Goal: Task Accomplishment & Management: Use online tool/utility

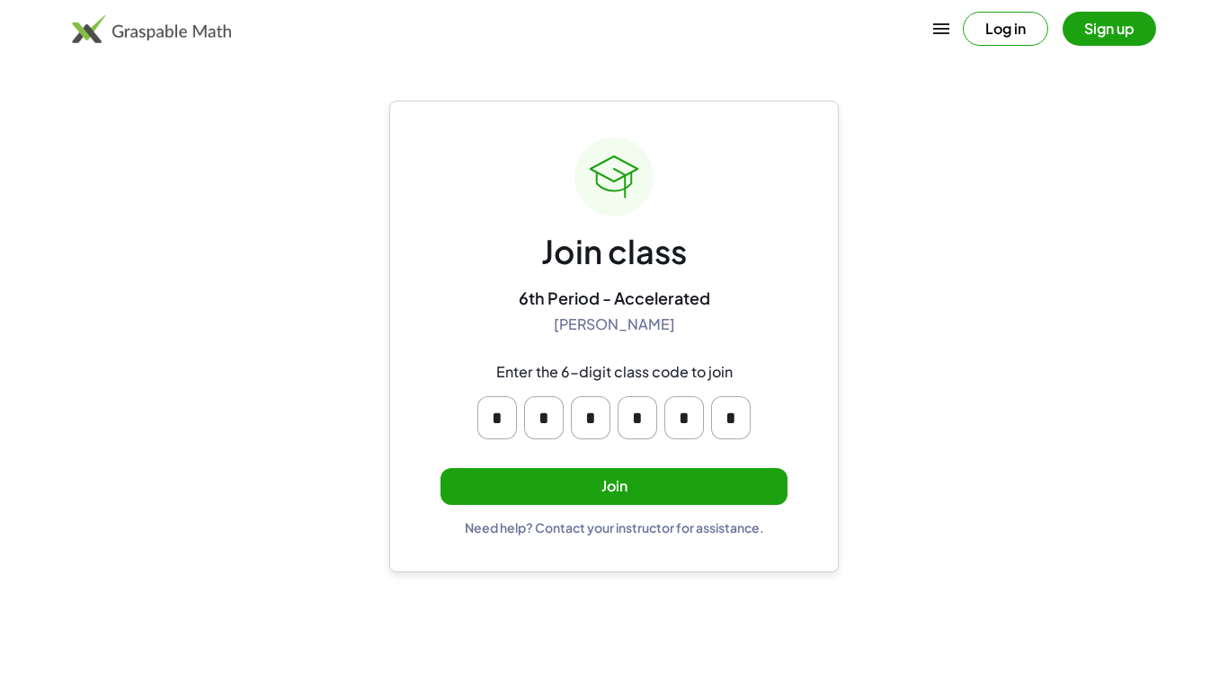
click at [619, 492] on button "Join" at bounding box center [614, 486] width 347 height 37
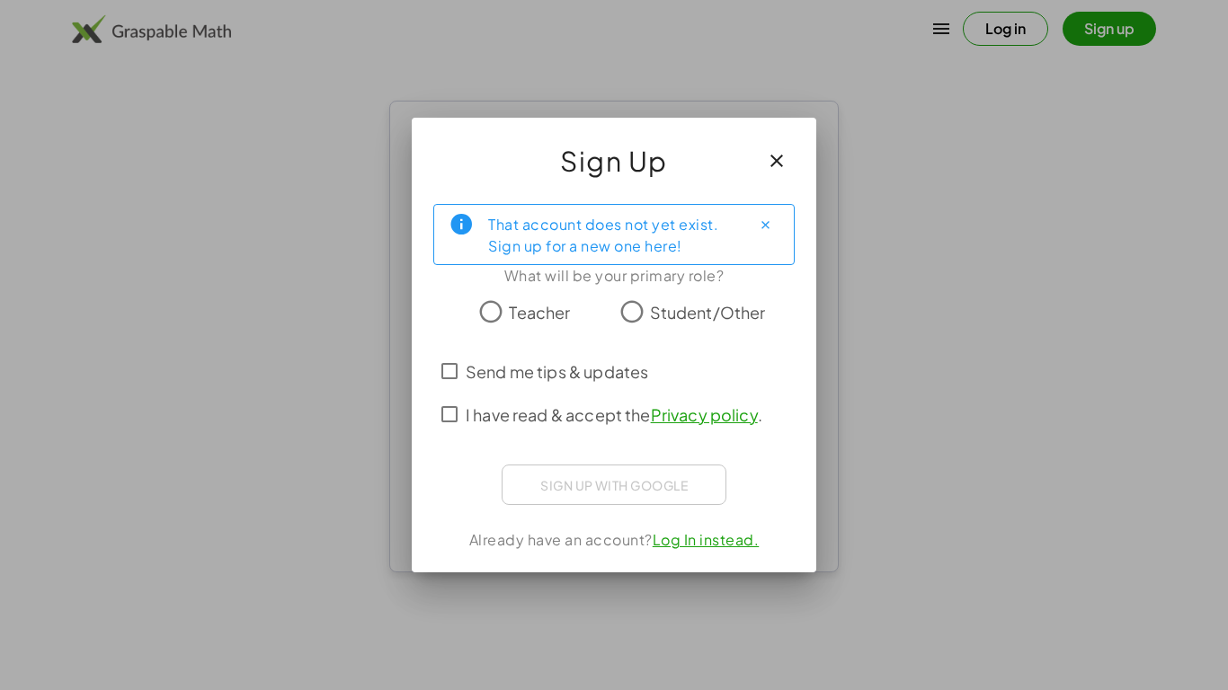
click at [759, 307] on span "Student/Other" at bounding box center [708, 312] width 116 height 24
click at [646, 379] on span "Send me tips & updates" at bounding box center [557, 372] width 183 height 24
click at [619, 416] on span "I have read & accept the Privacy policy ." at bounding box center [614, 415] width 297 height 24
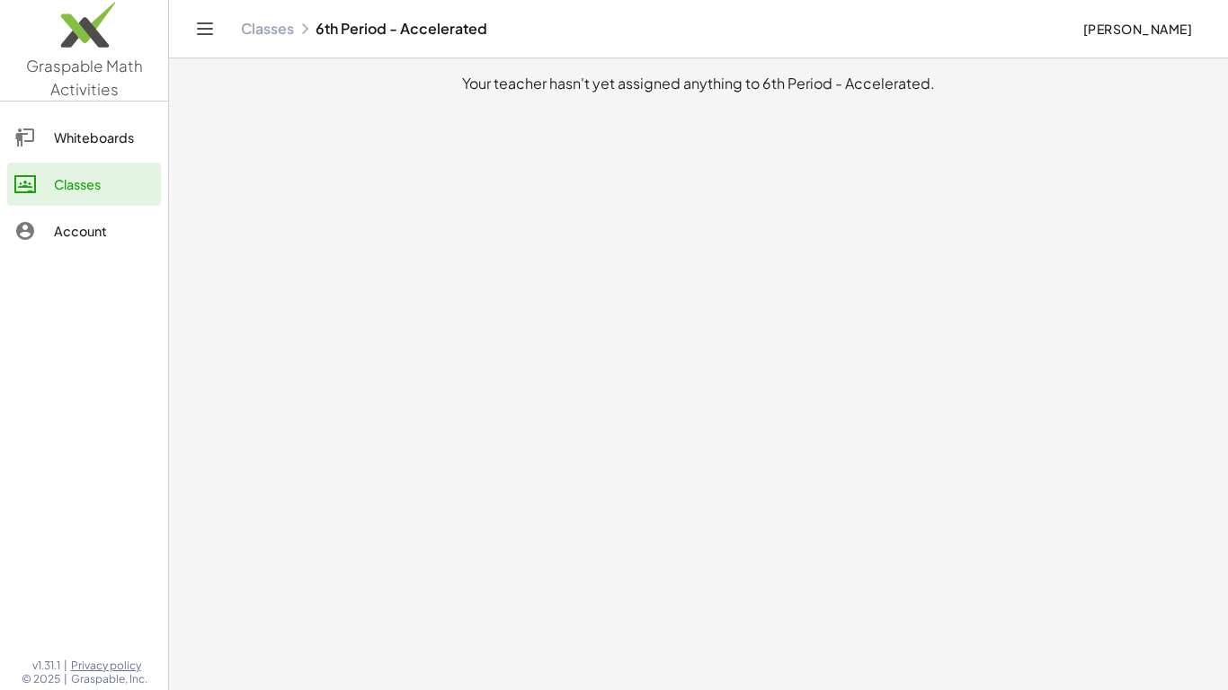
click at [129, 140] on div "Whiteboards" at bounding box center [104, 138] width 100 height 22
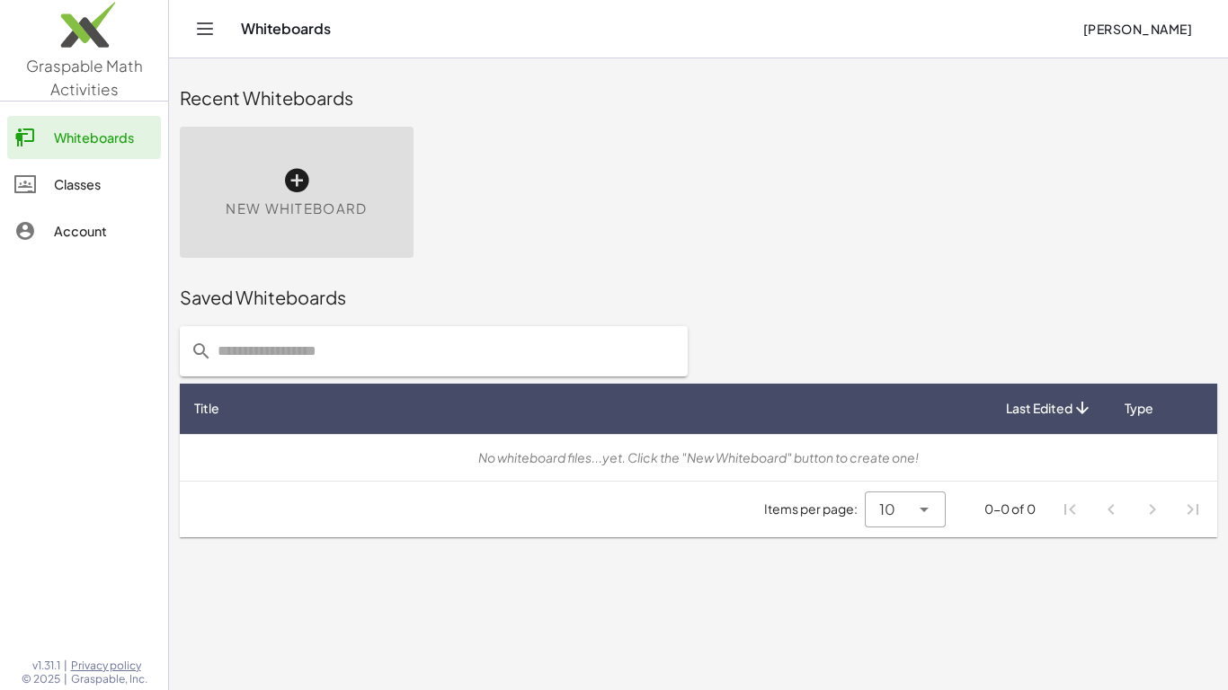
click at [901, 572] on main "Recent Whiteboards New Whiteboard Saved Whiteboards Title Last Edited Type No w…" at bounding box center [698, 345] width 1059 height 690
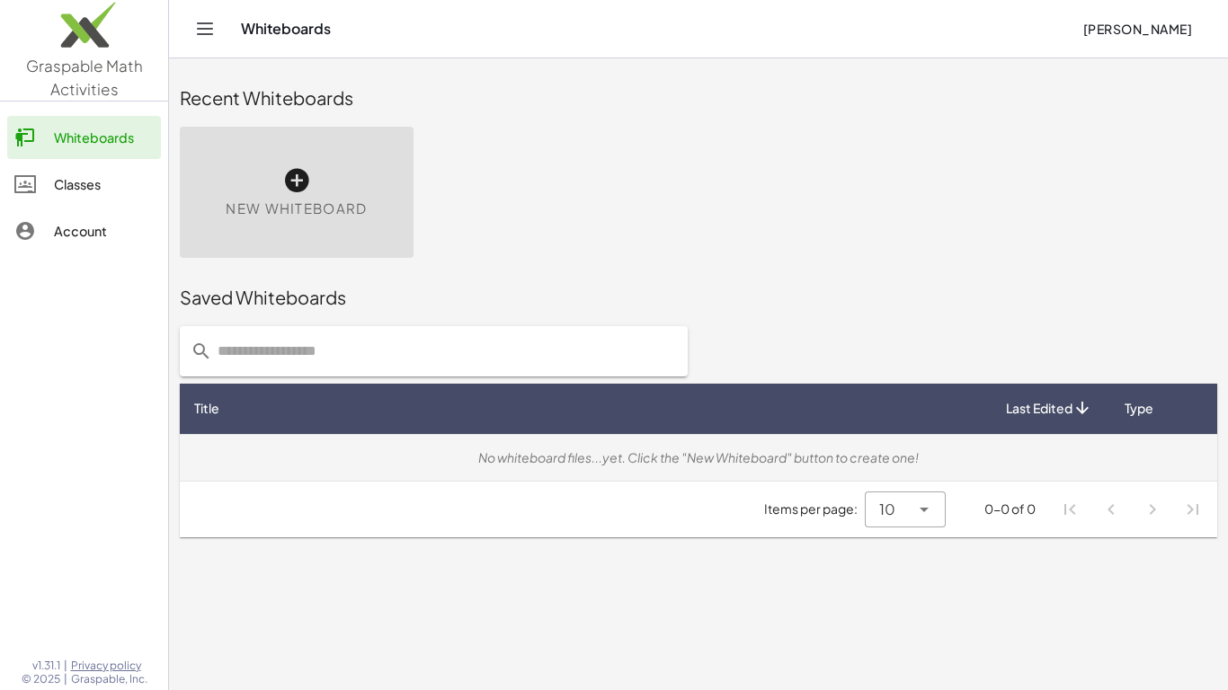
click at [790, 450] on div "No whiteboard files...yet. Click the "New Whiteboard" button to create one!" at bounding box center [698, 458] width 1009 height 19
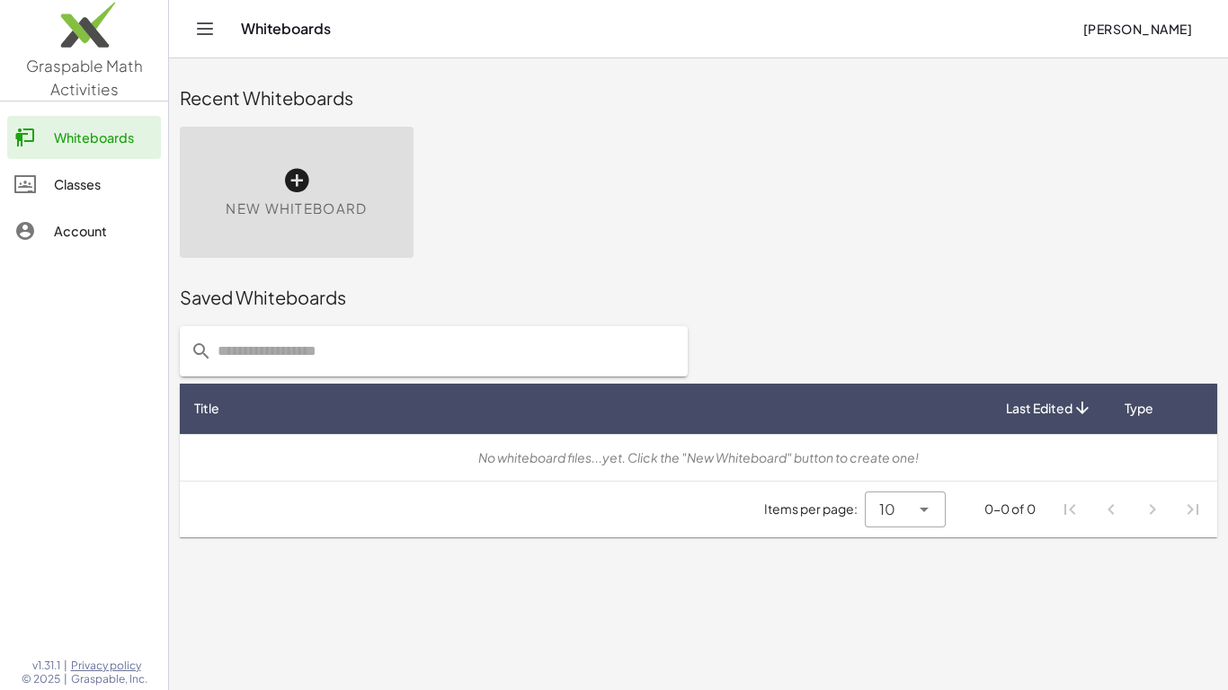
click at [885, 509] on span "10" at bounding box center [887, 510] width 16 height 22
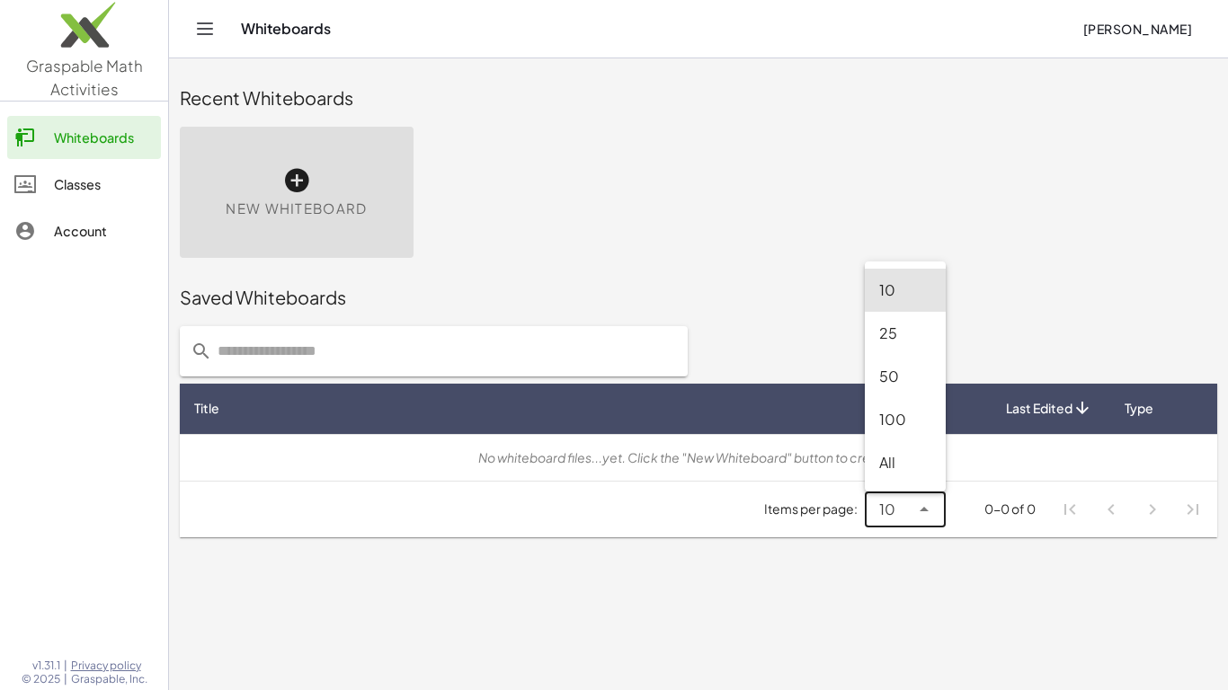
click at [879, 464] on div "All" at bounding box center [905, 463] width 52 height 22
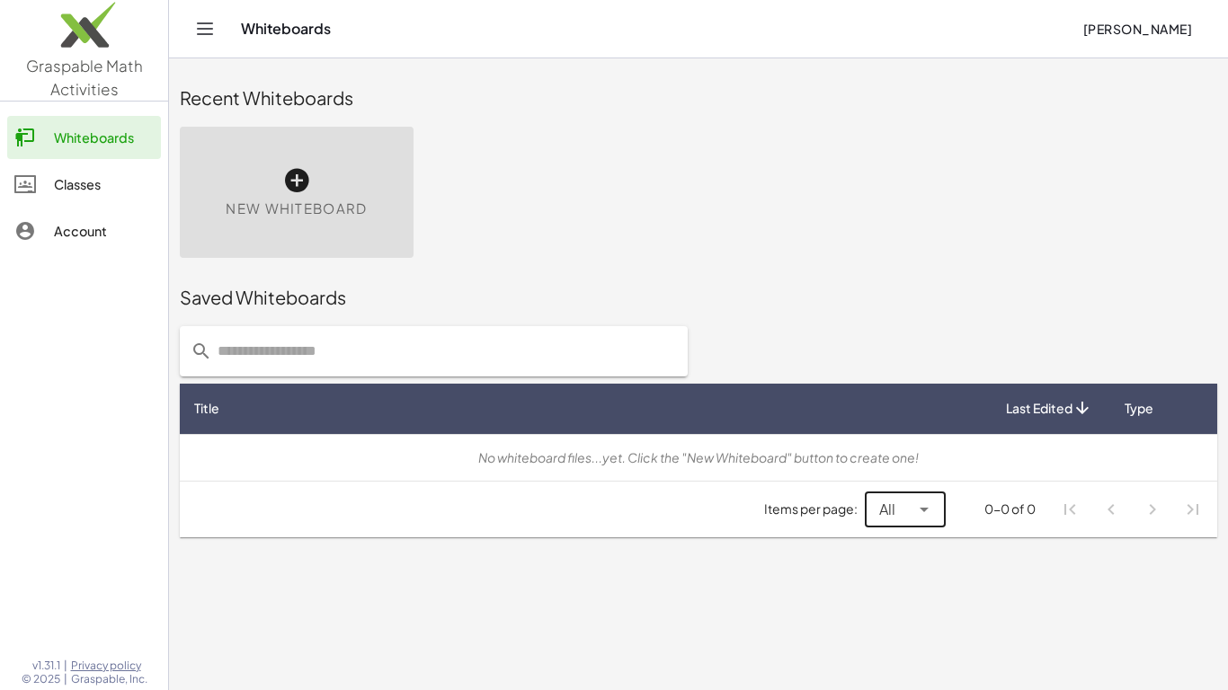
click at [904, 518] on div "All **" at bounding box center [887, 510] width 45 height 36
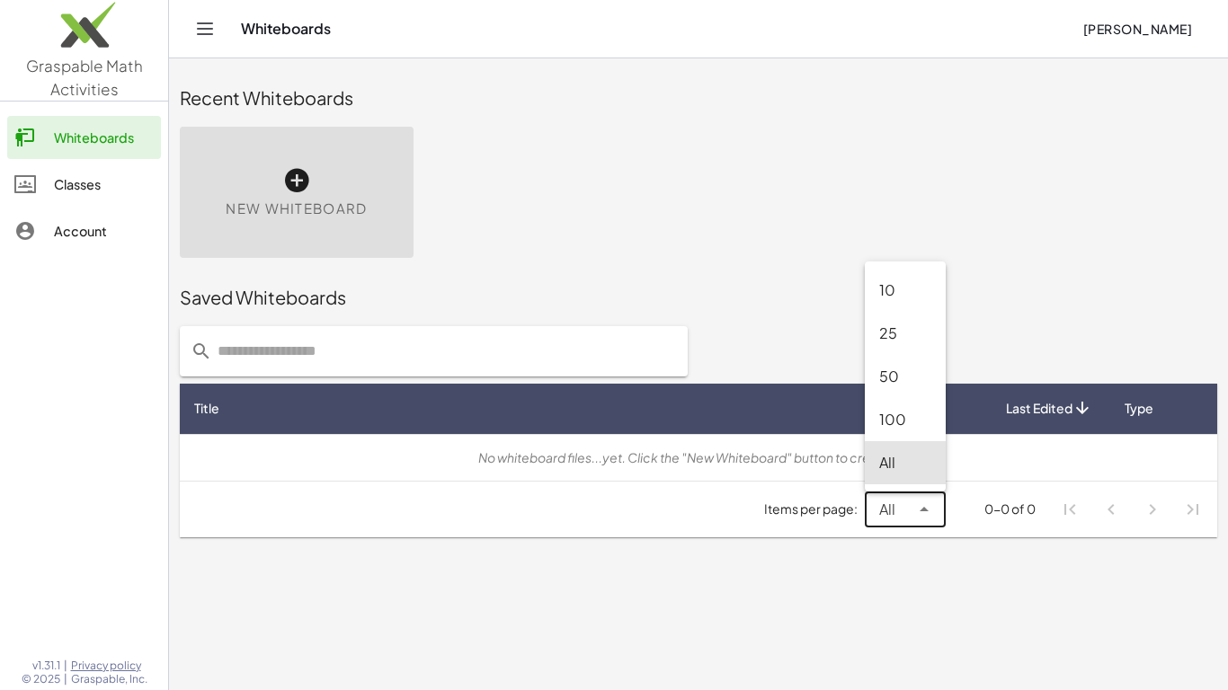
click at [930, 281] on div "10" at bounding box center [905, 291] width 52 height 22
type input "**"
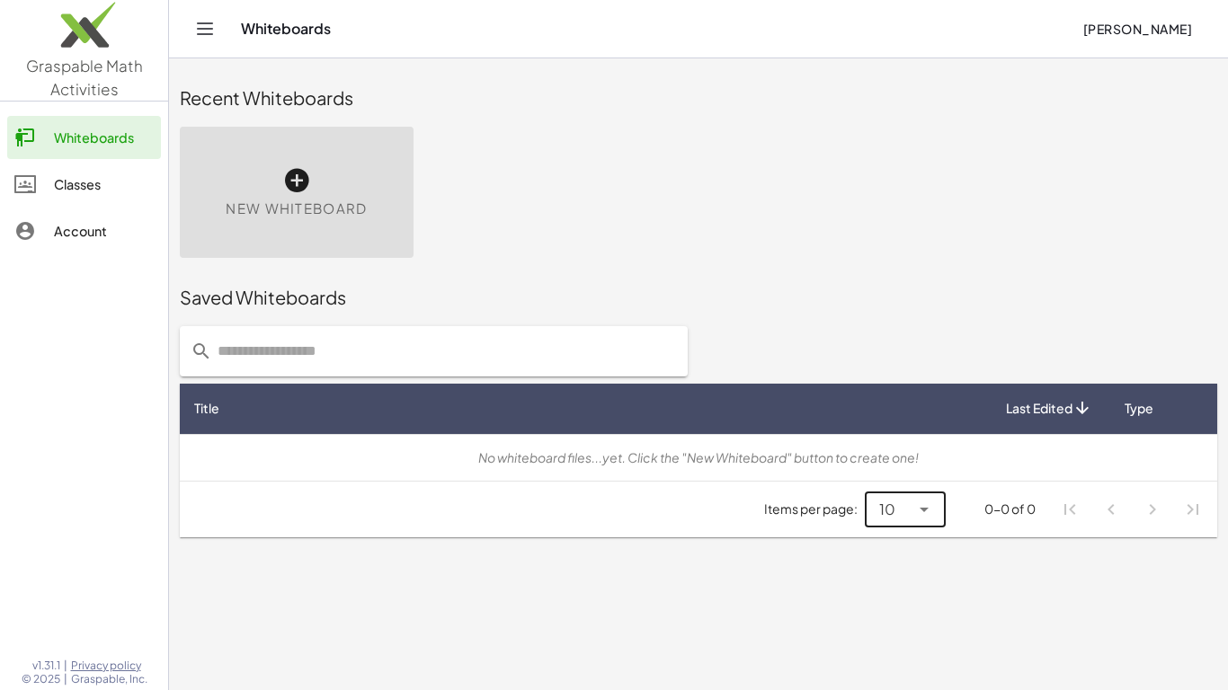
click at [197, 221] on div "New Whiteboard" at bounding box center [297, 192] width 234 height 131
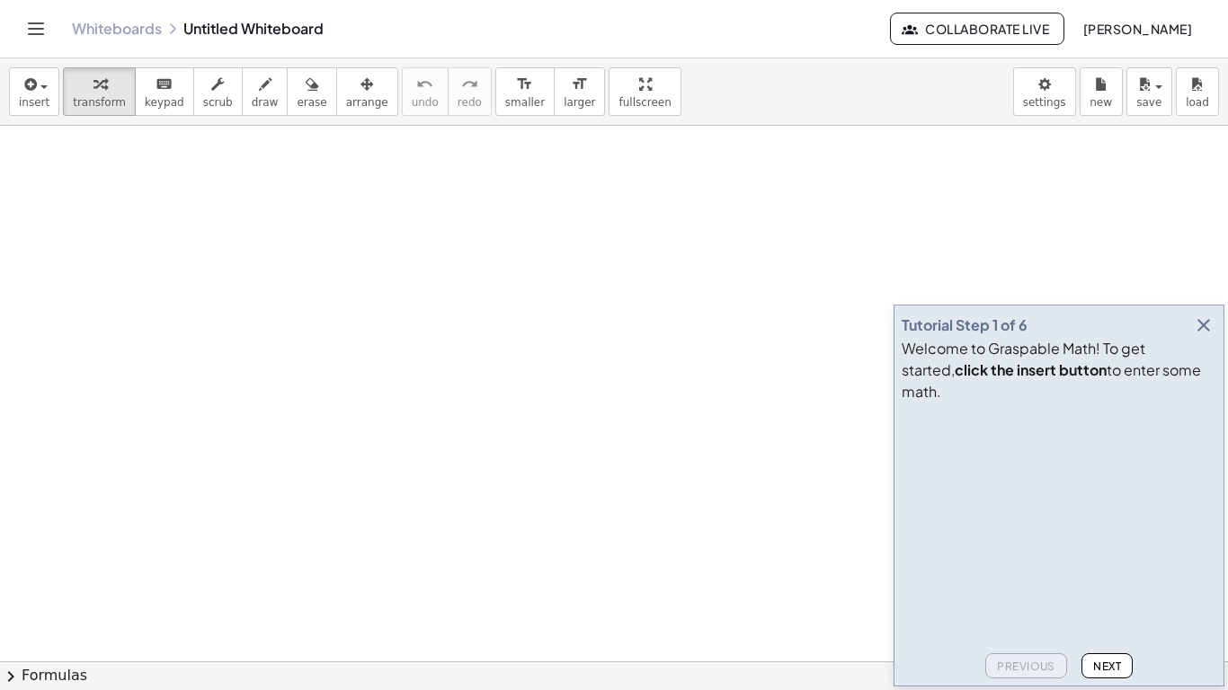
click at [1205, 336] on icon "button" at bounding box center [1204, 326] width 22 height 22
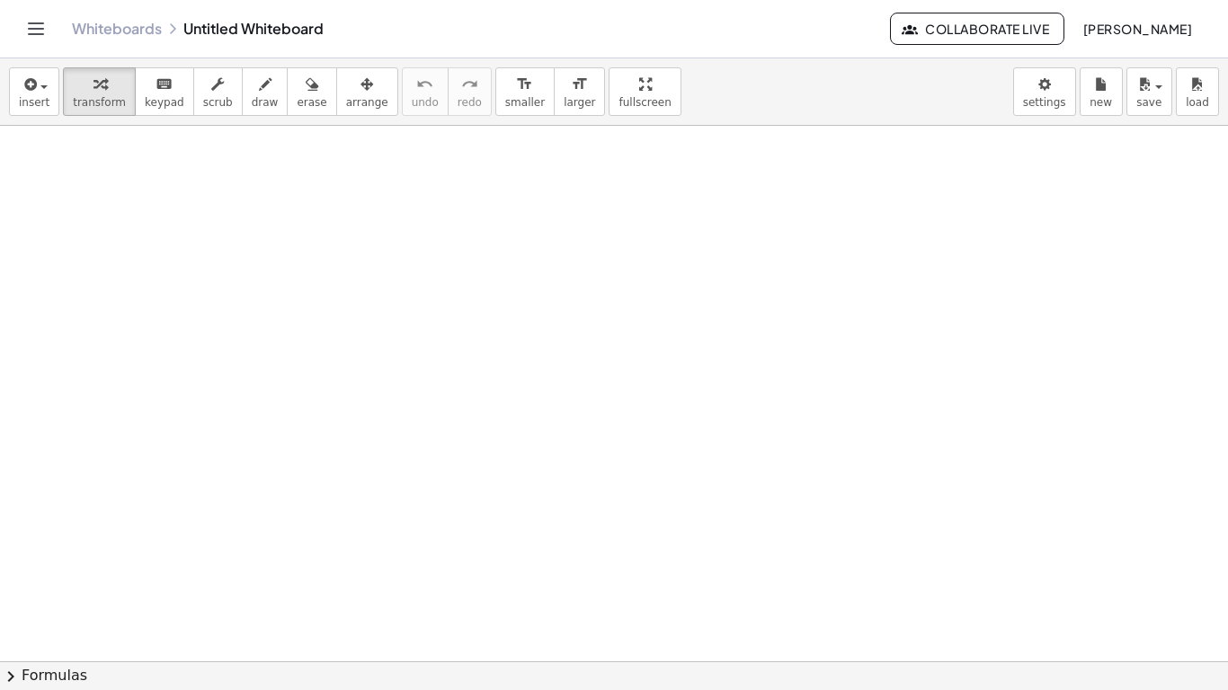
click at [52, 25] on div "Whiteboards Untitled Whiteboard Collaborate Live [PERSON_NAME]" at bounding box center [614, 29] width 1185 height 58
click at [119, 23] on link "Whiteboards" at bounding box center [117, 29] width 90 height 18
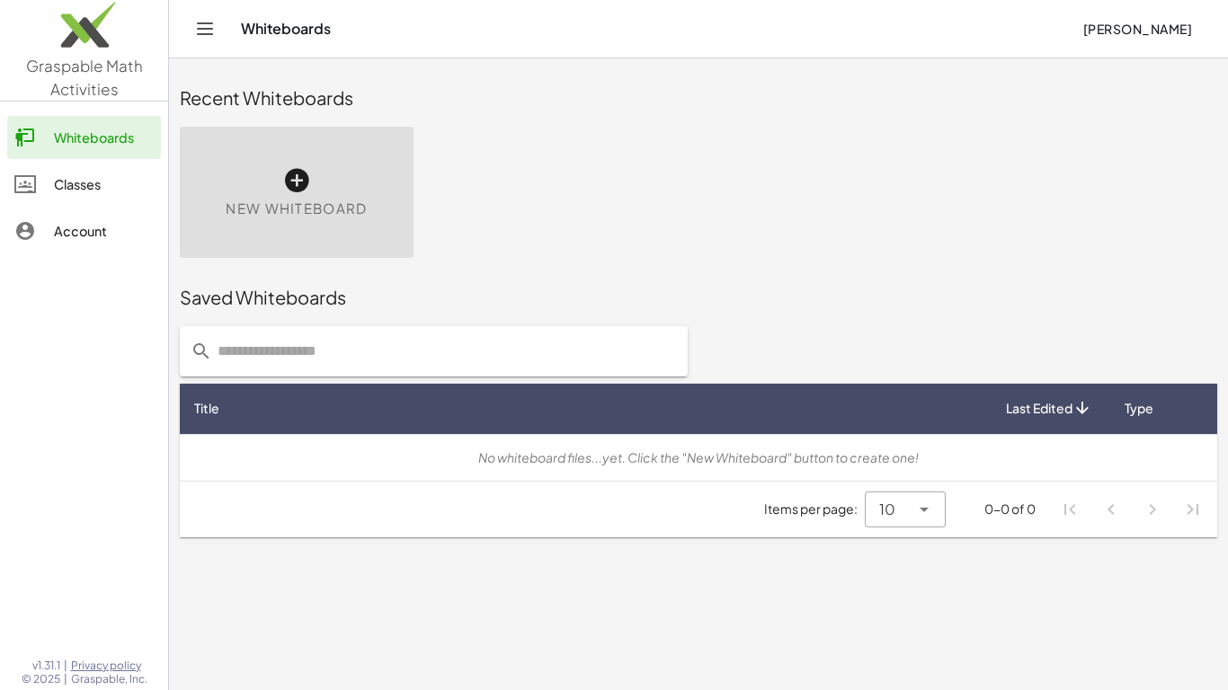
click at [120, 174] on div "Classes" at bounding box center [104, 185] width 100 height 22
